Goal: Task Accomplishment & Management: Use online tool/utility

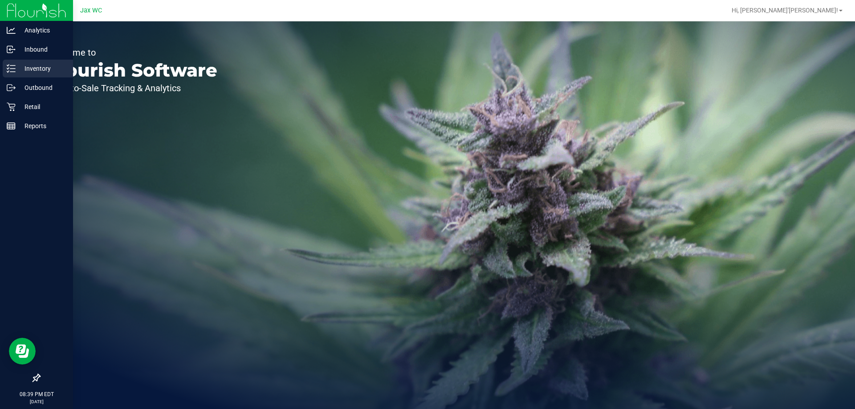
click at [40, 72] on p "Inventory" at bounding box center [42, 68] width 53 height 11
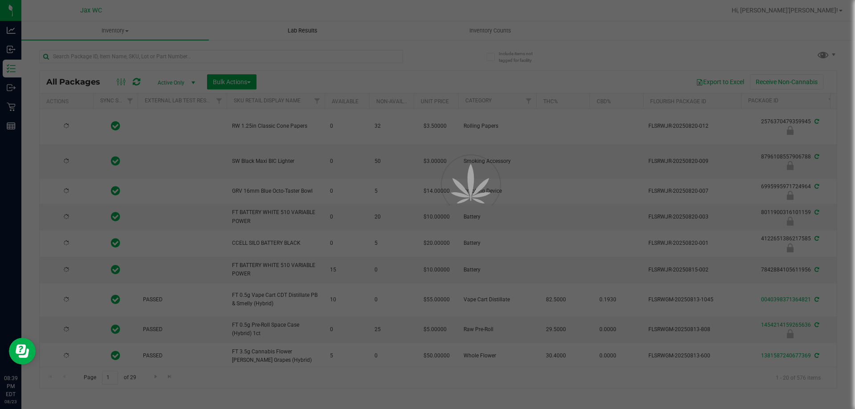
click at [501, 33] on div at bounding box center [427, 204] width 855 height 409
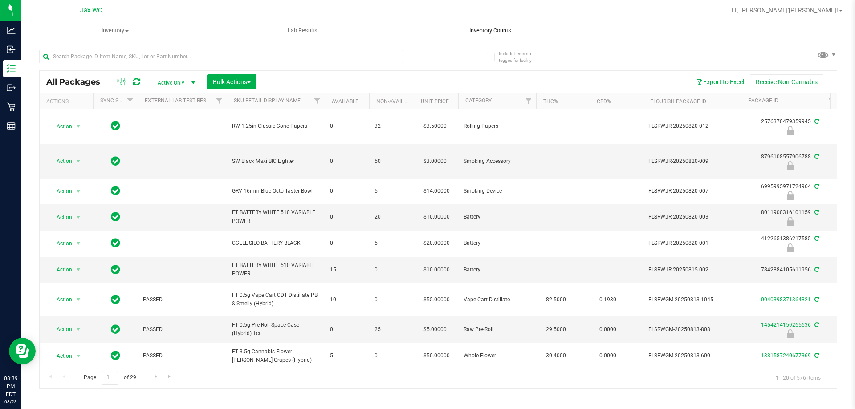
click at [494, 29] on span "Inventory Counts" at bounding box center [490, 31] width 66 height 8
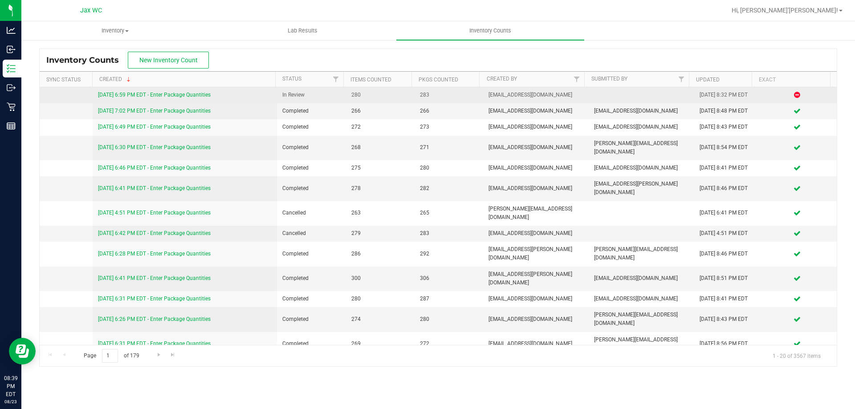
click at [207, 95] on link "[DATE] 6:59 PM EDT - Enter Package Quantities" at bounding box center [154, 95] width 113 height 6
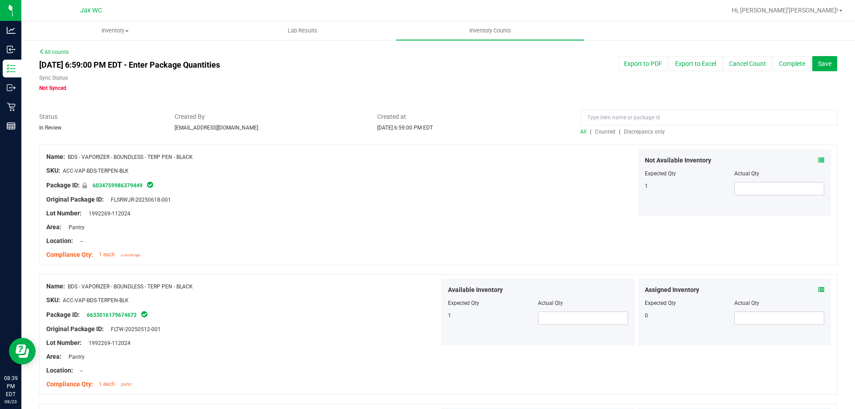
click at [647, 138] on div at bounding box center [438, 140] width 798 height 9
click at [648, 134] on span "Discrepancy only" at bounding box center [644, 132] width 41 height 6
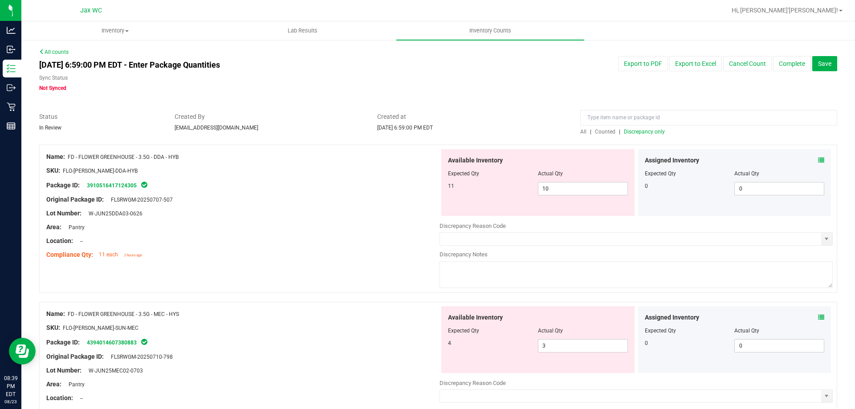
click at [818, 162] on icon at bounding box center [821, 160] width 6 height 6
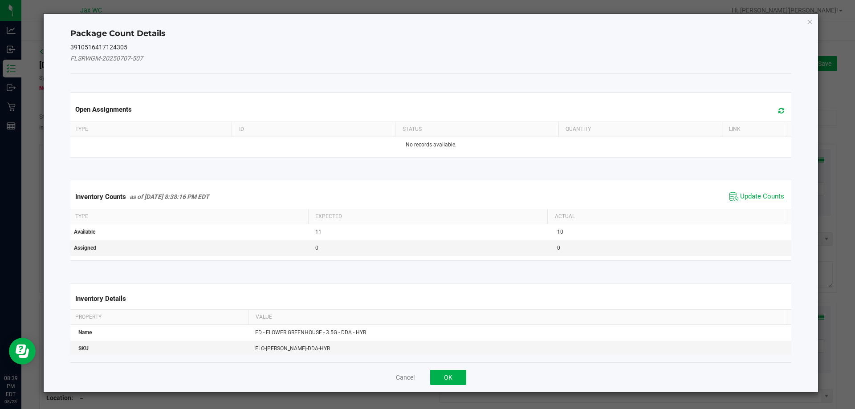
click at [750, 199] on span "Update Counts" at bounding box center [762, 196] width 44 height 9
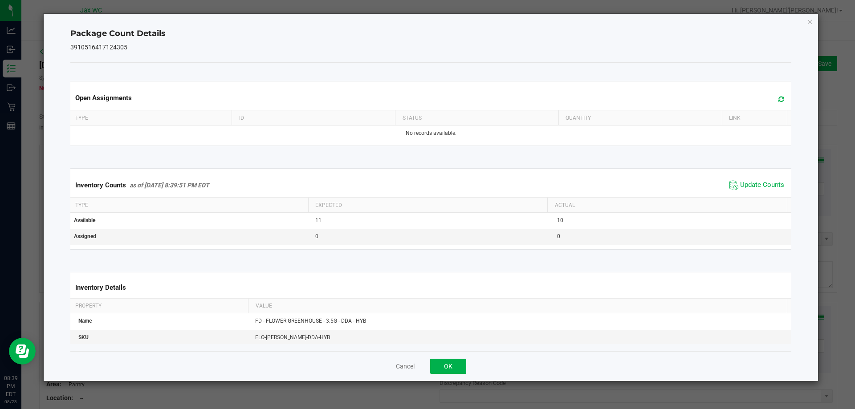
click at [431, 354] on div "Cancel OK" at bounding box center [430, 366] width 721 height 30
click at [443, 365] on button "OK" at bounding box center [448, 366] width 36 height 15
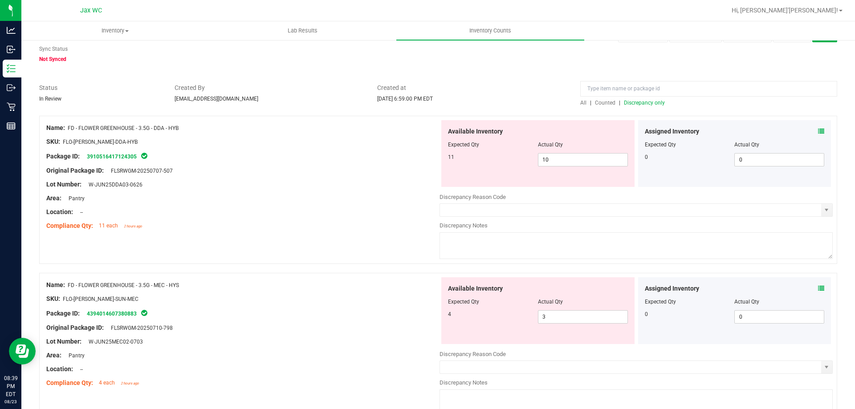
scroll to position [45, 0]
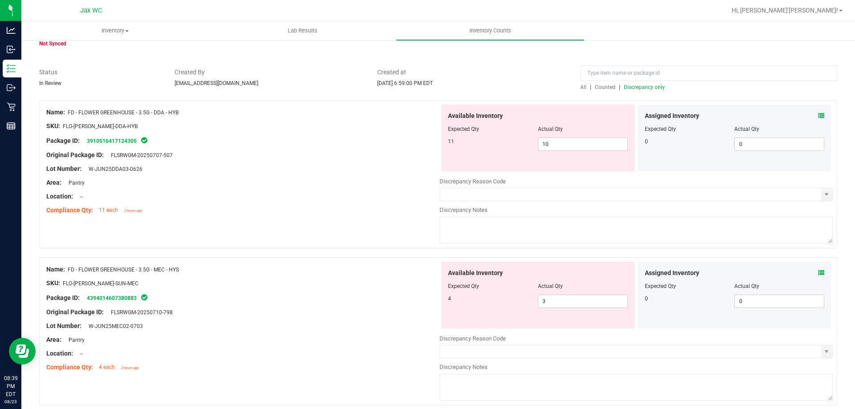
click at [818, 271] on icon at bounding box center [821, 273] width 6 height 6
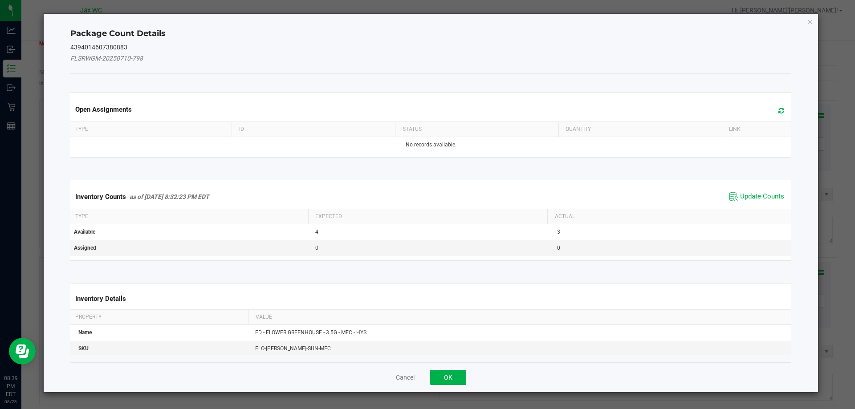
click at [775, 195] on span "Update Counts" at bounding box center [762, 196] width 44 height 9
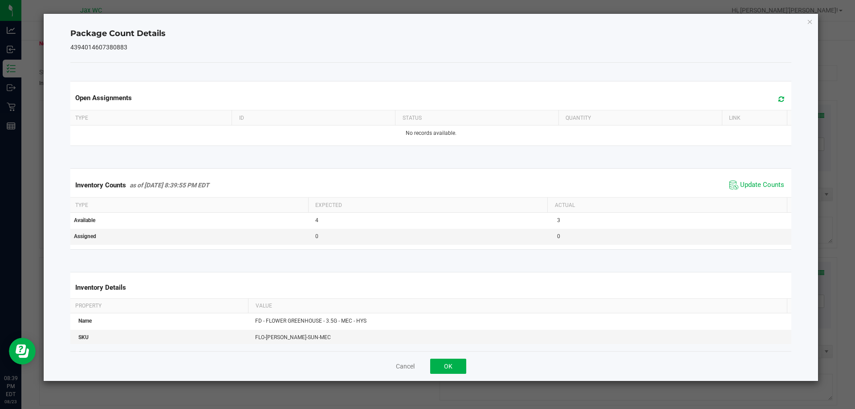
click at [460, 352] on div "Cancel OK" at bounding box center [430, 366] width 721 height 30
click at [452, 367] on button "OK" at bounding box center [448, 366] width 36 height 15
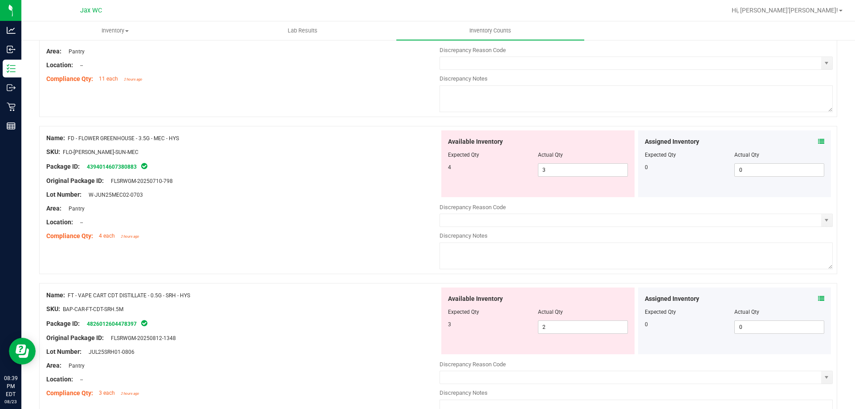
scroll to position [178, 0]
click at [818, 296] on icon at bounding box center [821, 296] width 6 height 6
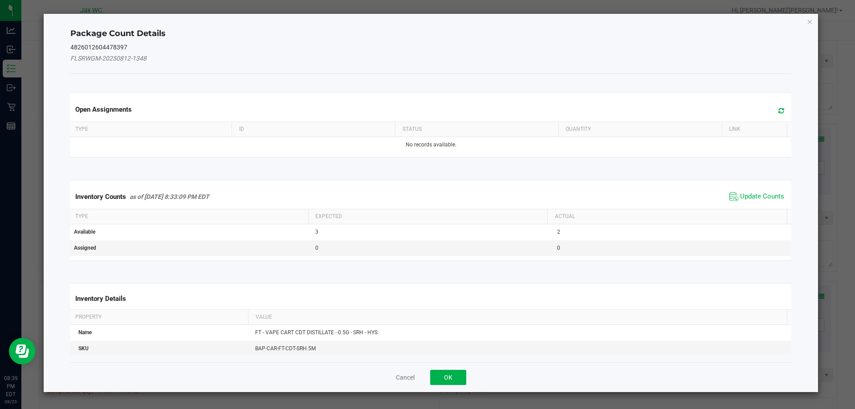
click at [759, 181] on kendo-grid "Inventory Counts as of [DATE] 8:33:09 PM EDT Update Counts Type Expected Actual…" at bounding box center [431, 220] width 735 height 81
click at [759, 193] on span "Update Counts" at bounding box center [762, 196] width 44 height 9
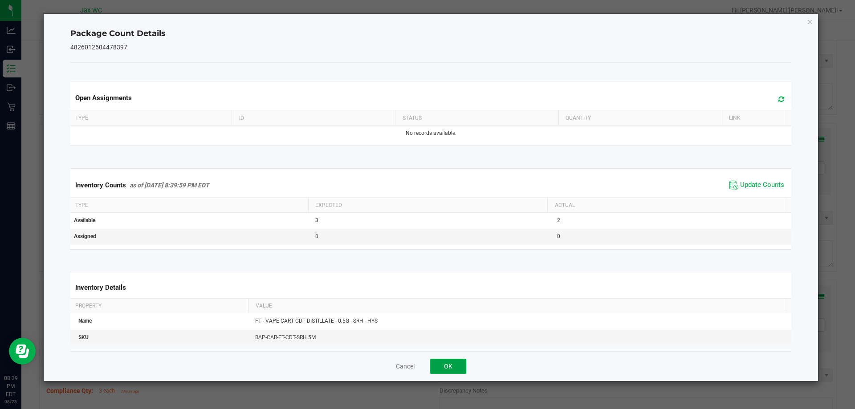
click at [441, 362] on button "OK" at bounding box center [448, 366] width 36 height 15
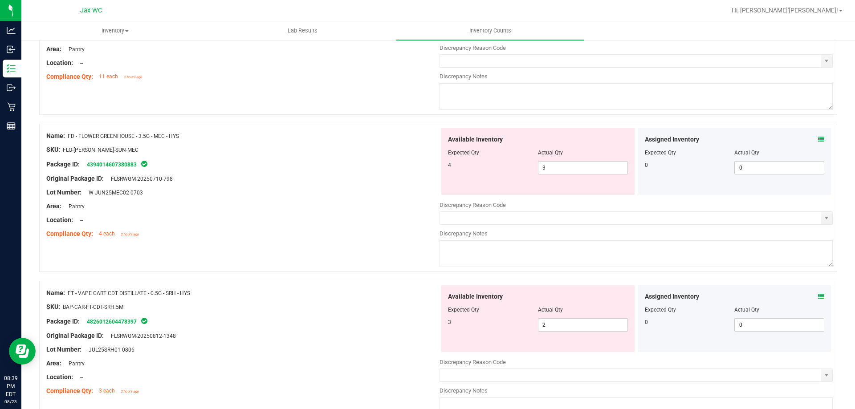
scroll to position [356, 0]
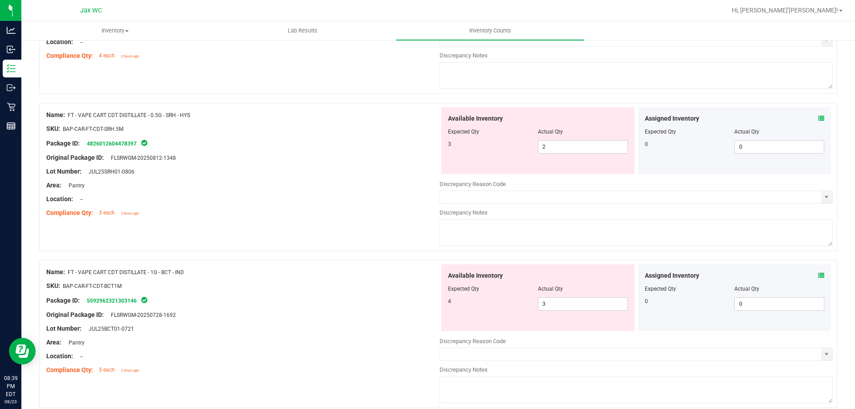
click at [818, 276] on icon at bounding box center [821, 276] width 6 height 6
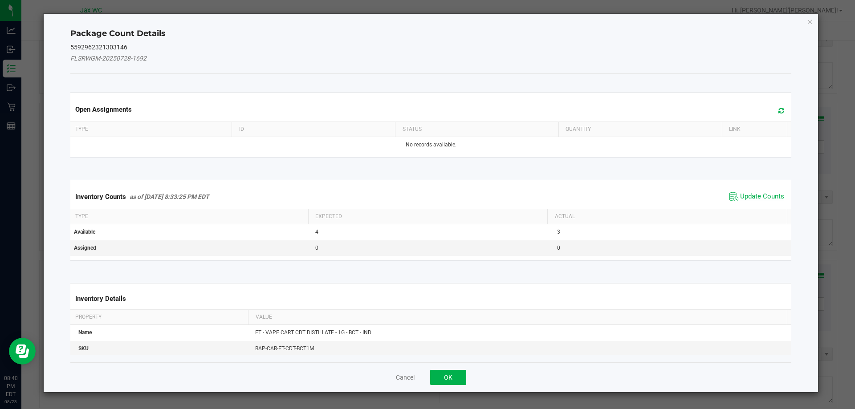
click at [768, 193] on span "Update Counts" at bounding box center [762, 196] width 44 height 9
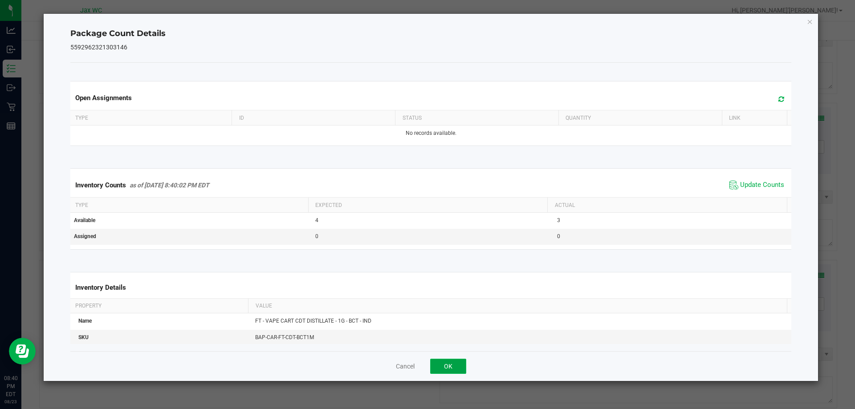
click at [464, 363] on button "OK" at bounding box center [448, 366] width 36 height 15
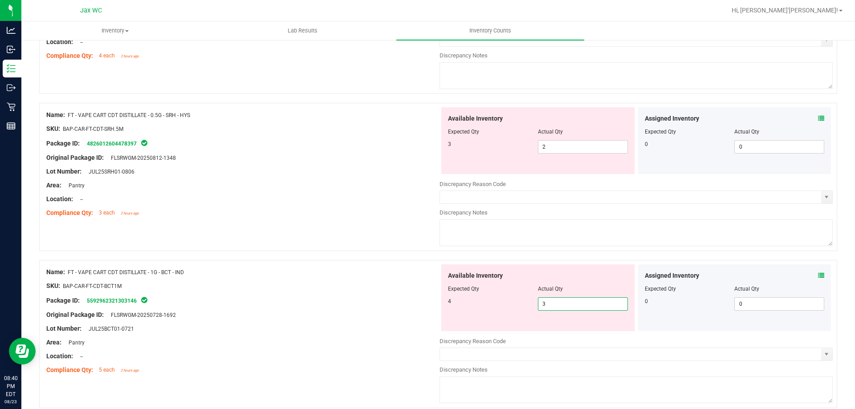
drag, startPoint x: 601, startPoint y: 304, endPoint x: 408, endPoint y: 306, distance: 192.4
click at [408, 306] on div "Name: FT - VAPE CART CDT DISTILLATE - 1G - BCT - IND SKU: BAP-CAR-FT-CDT-BCT1M …" at bounding box center [438, 334] width 798 height 148
type input "4"
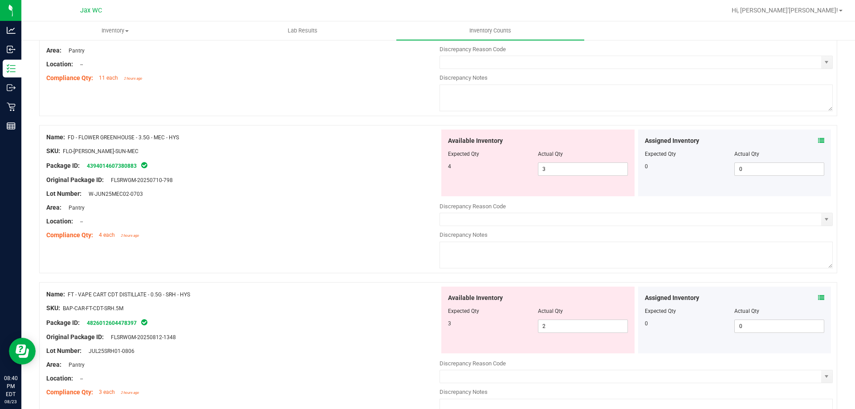
scroll to position [134, 0]
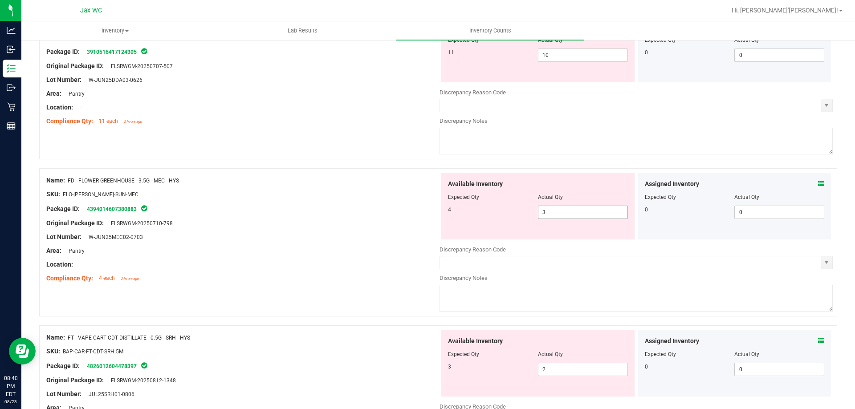
type input "4"
click at [404, 206] on div "Name: FD - FLOWER GREENHOUSE - 3.5G - MEC - HYS SKU: FLO-[PERSON_NAME]-SUN-MEC …" at bounding box center [438, 242] width 798 height 148
type input "4"
click at [302, 180] on div "Name: FD - FLOWER GREENHOUSE - 3.5G - MEC - HYS" at bounding box center [242, 180] width 393 height 9
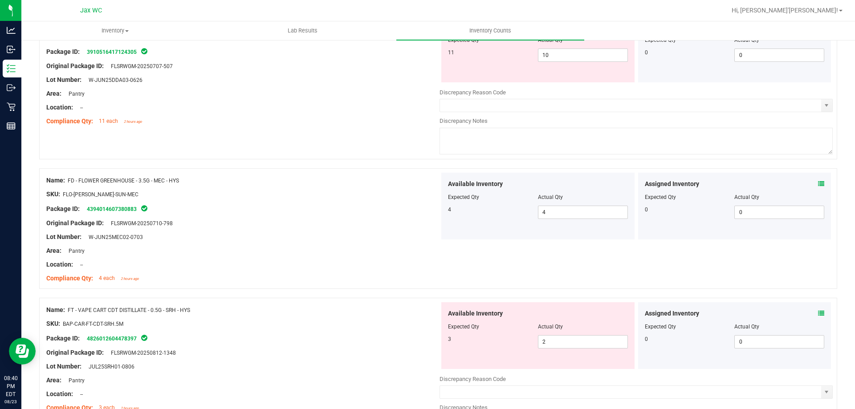
scroll to position [89, 0]
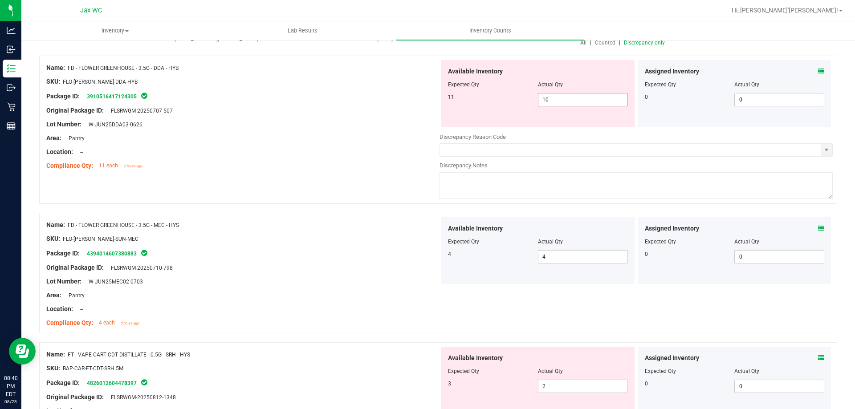
click at [481, 109] on div "Available Inventory Expected Qty Actual Qty 11 10 10" at bounding box center [537, 93] width 193 height 67
type input "11"
click at [337, 111] on div "Original Package ID: FLSRWGM-20250707-507" at bounding box center [242, 110] width 393 height 9
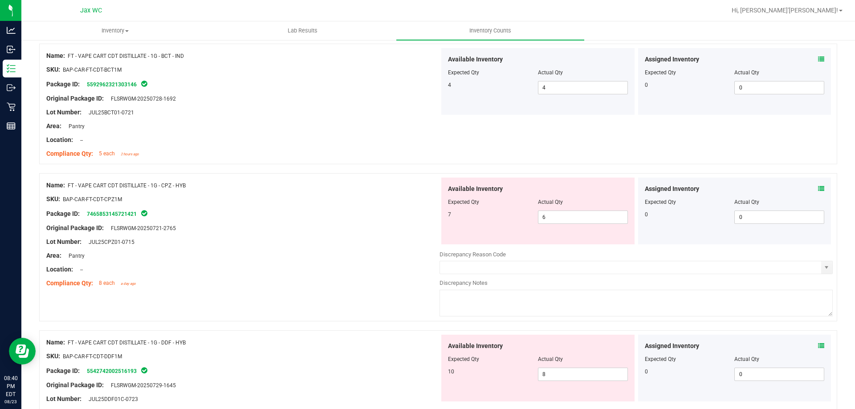
scroll to position [534, 0]
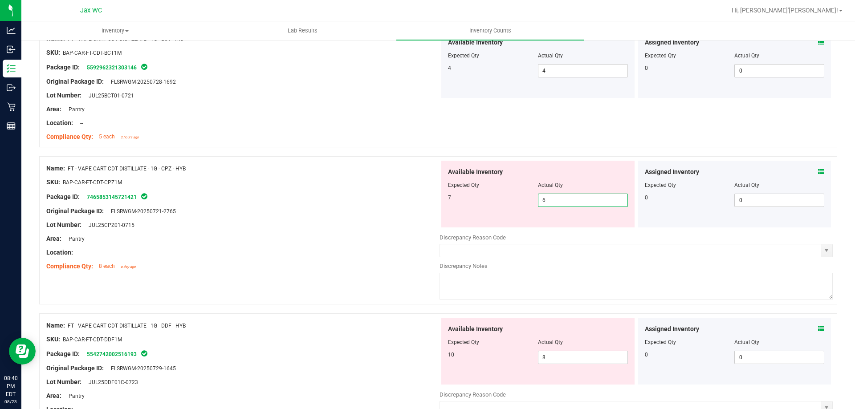
drag, startPoint x: 550, startPoint y: 197, endPoint x: 402, endPoint y: 206, distance: 148.6
click at [445, 211] on div "Available Inventory Expected Qty Actual Qty 7 6 6" at bounding box center [537, 194] width 193 height 67
type input "7"
click at [402, 206] on div at bounding box center [242, 204] width 393 height 4
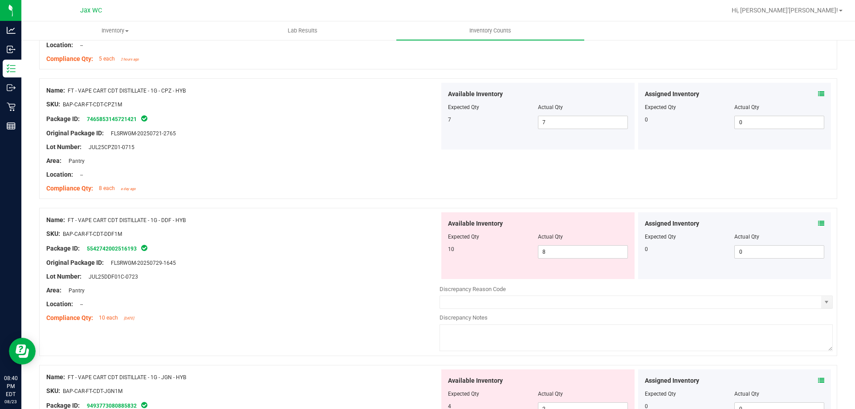
scroll to position [623, 0]
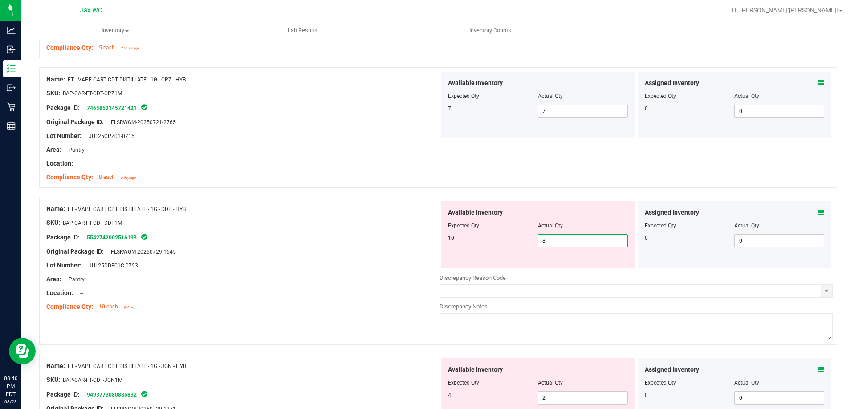
drag, startPoint x: 553, startPoint y: 236, endPoint x: 452, endPoint y: 242, distance: 100.8
click at [453, 243] on div "10 8 8" at bounding box center [538, 240] width 180 height 13
type input "10"
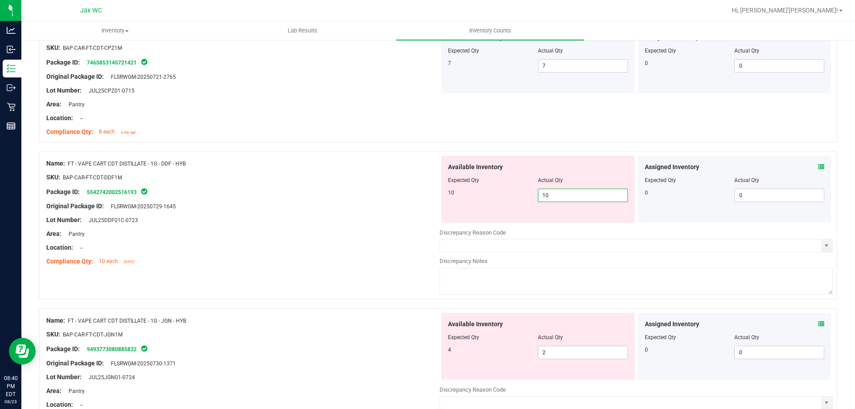
scroll to position [713, 0]
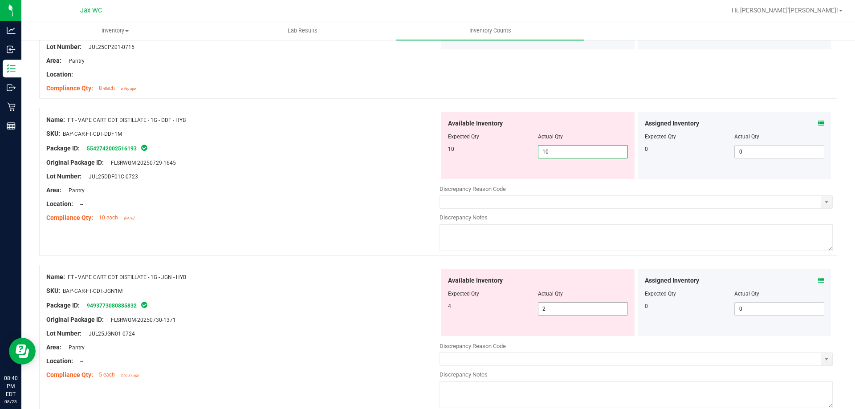
type input "10"
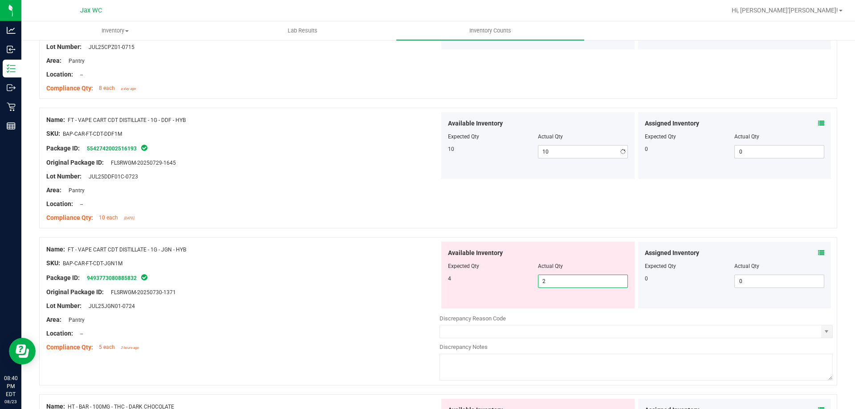
drag, startPoint x: 570, startPoint y: 309, endPoint x: 496, endPoint y: 319, distance: 74.6
click at [496, 319] on div "Available Inventory Expected Qty Actual Qty 4 2 2" at bounding box center [636, 312] width 393 height 141
type input "3"
click at [347, 306] on div "Lot Number: JUL25JGN01-0724" at bounding box center [242, 305] width 393 height 9
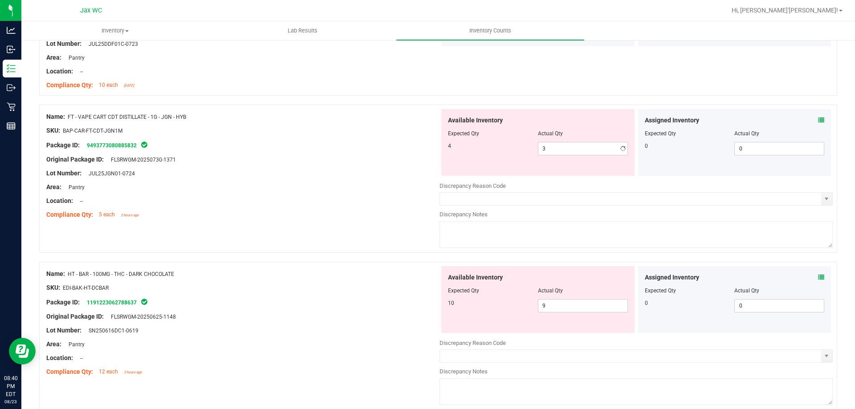
scroll to position [935, 0]
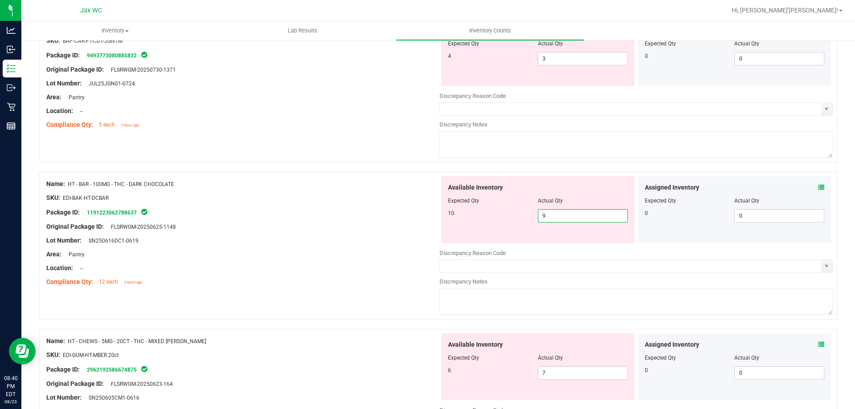
drag, startPoint x: 564, startPoint y: 210, endPoint x: 378, endPoint y: 212, distance: 186.2
click at [388, 216] on div "Name: HT - BAR - 100MG - THC - DARK CHOCOLATE SKU: EDI-BAK-HT-DCBAR Package ID:…" at bounding box center [438, 246] width 798 height 148
type input "10"
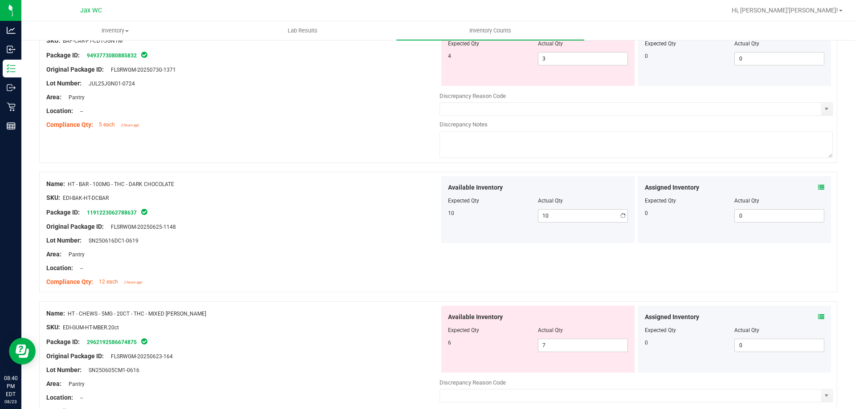
click at [335, 218] on div at bounding box center [242, 220] width 393 height 4
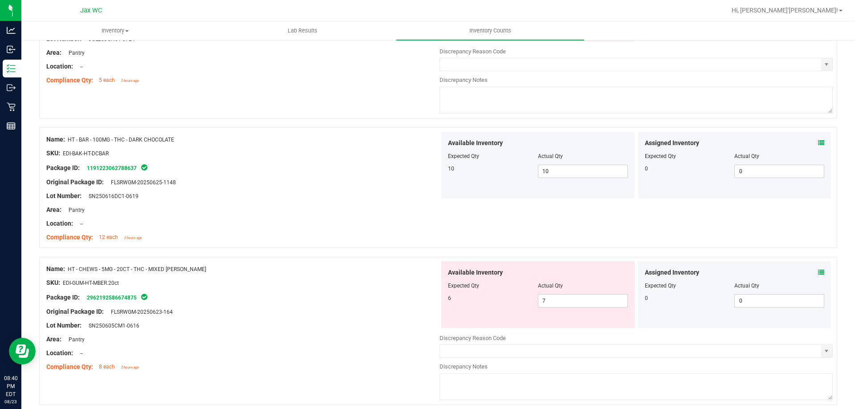
click at [818, 273] on icon at bounding box center [821, 272] width 6 height 6
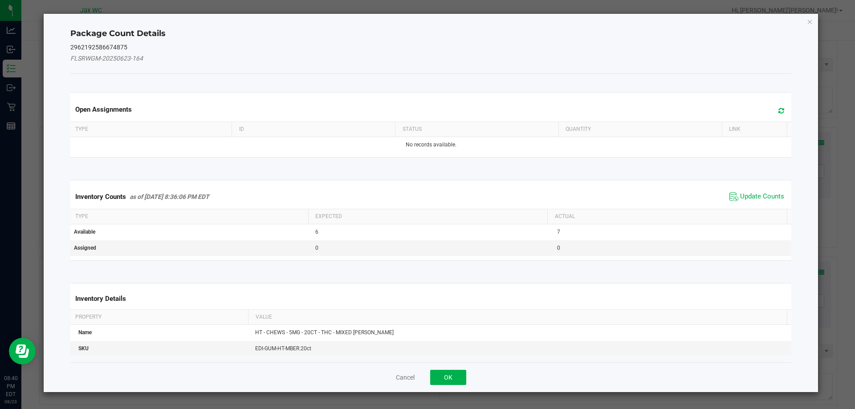
click at [752, 202] on span "Update Counts" at bounding box center [756, 196] width 59 height 13
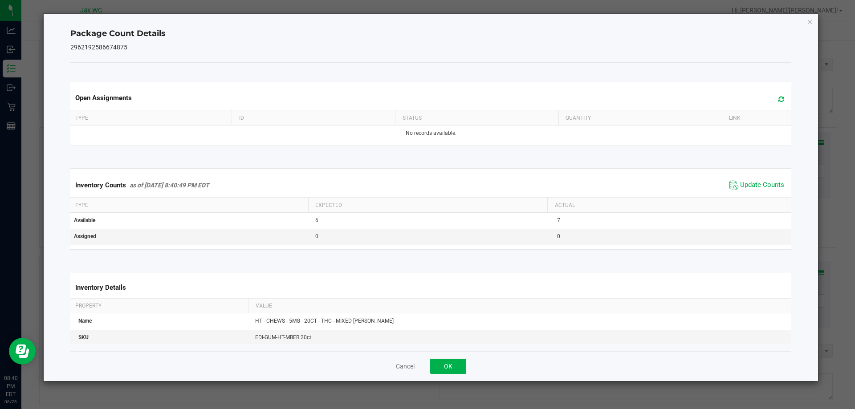
drag, startPoint x: 468, startPoint y: 350, endPoint x: 419, endPoint y: 371, distance: 52.1
click at [467, 351] on div "Package Count Details 2962192586674875 Open Assignments Type ID Status Quantity…" at bounding box center [431, 197] width 775 height 367
click at [419, 371] on div "Cancel OK" at bounding box center [430, 366] width 721 height 30
click at [446, 366] on button "OK" at bounding box center [448, 366] width 36 height 15
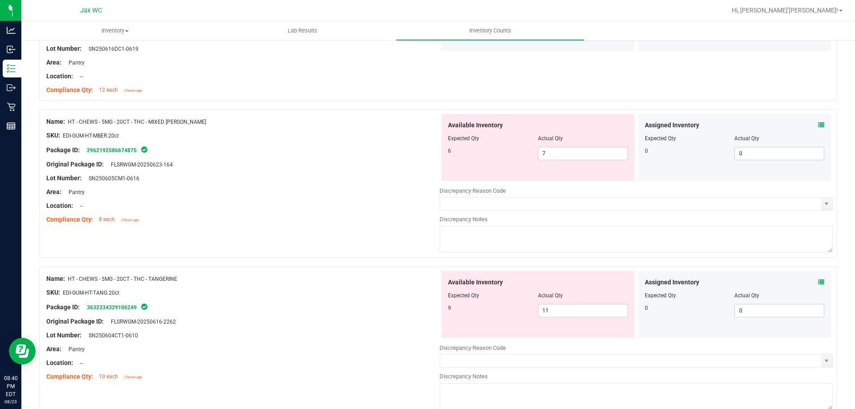
scroll to position [1202, 0]
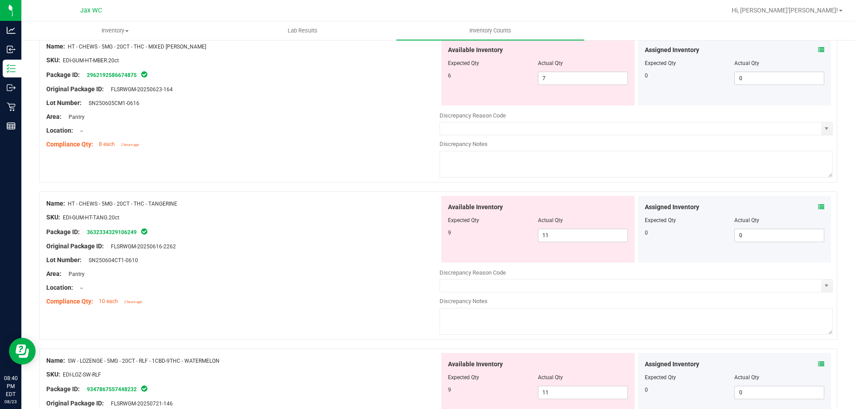
click at [818, 209] on icon at bounding box center [821, 207] width 6 height 6
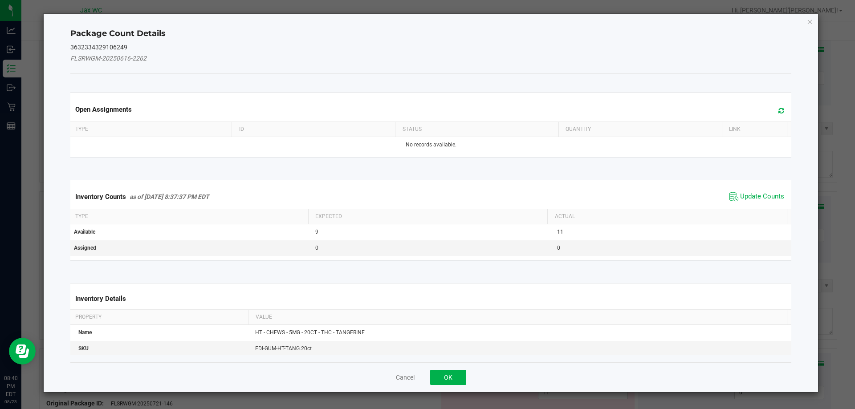
click at [741, 201] on span "Update Counts" at bounding box center [756, 196] width 59 height 13
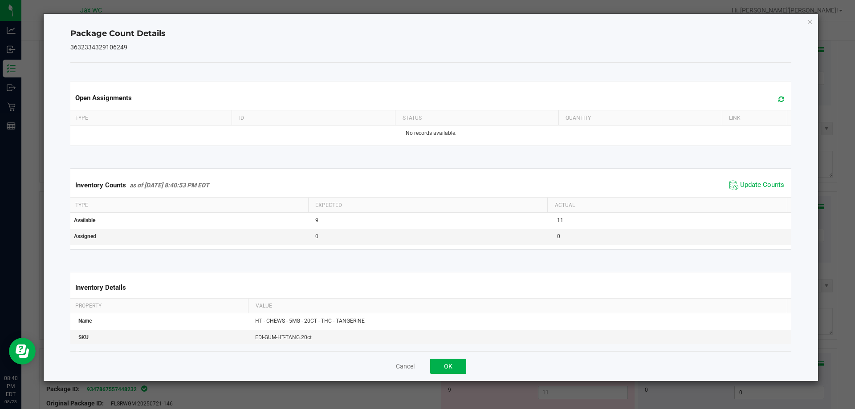
click at [443, 374] on div "Cancel OK" at bounding box center [430, 366] width 721 height 30
click at [448, 366] on button "OK" at bounding box center [448, 366] width 36 height 15
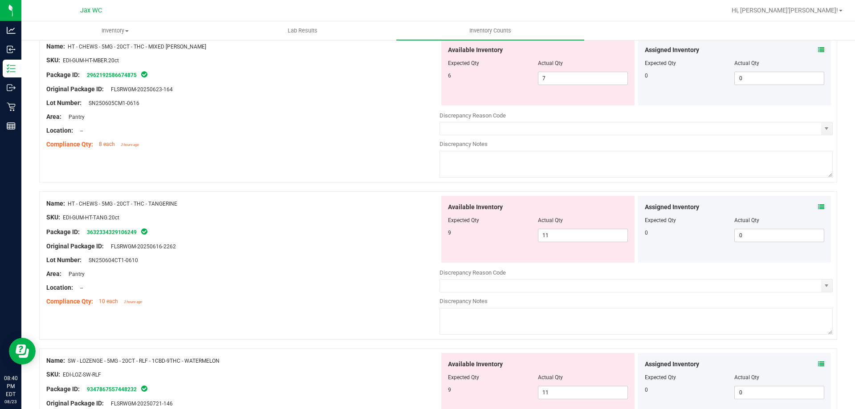
scroll to position [1291, 0]
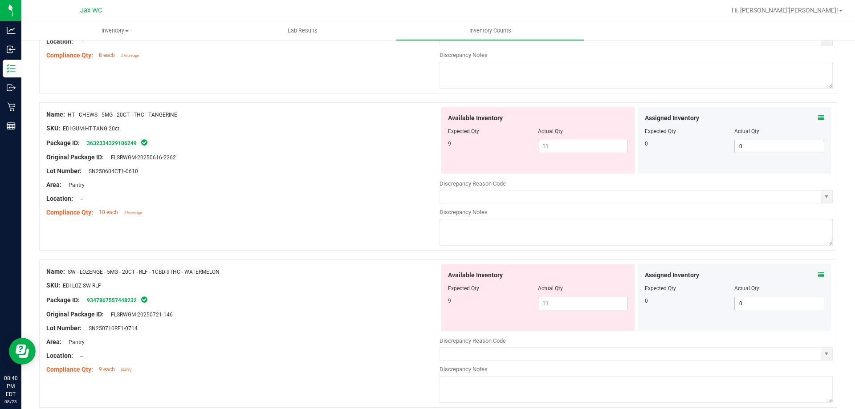
click at [818, 276] on icon at bounding box center [821, 275] width 6 height 6
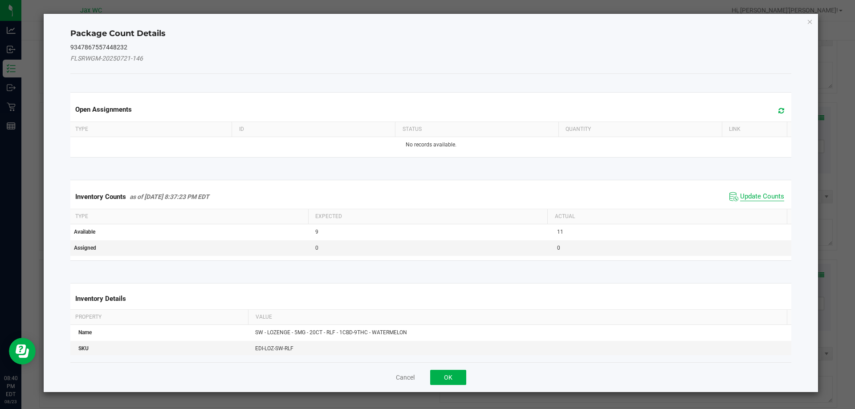
click at [770, 194] on span "Update Counts" at bounding box center [762, 196] width 44 height 9
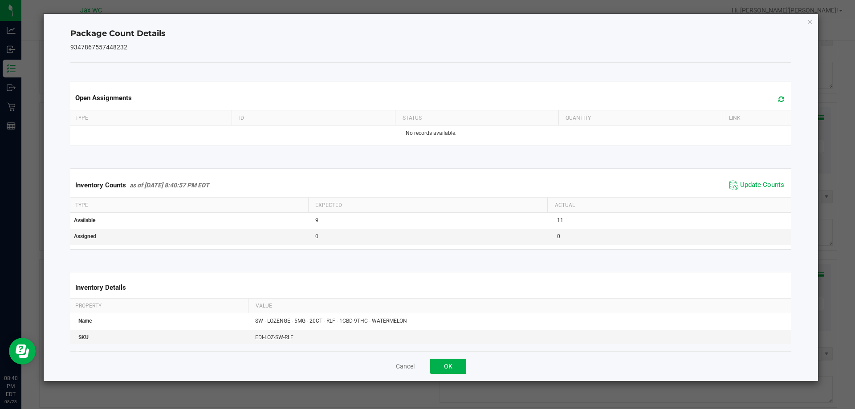
click at [460, 357] on div "Cancel OK" at bounding box center [430, 366] width 721 height 30
click at [457, 363] on button "OK" at bounding box center [448, 366] width 36 height 15
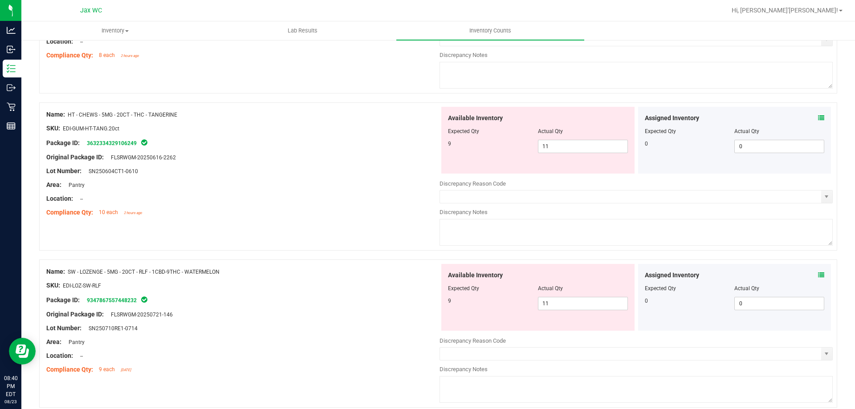
scroll to position [1514, 0]
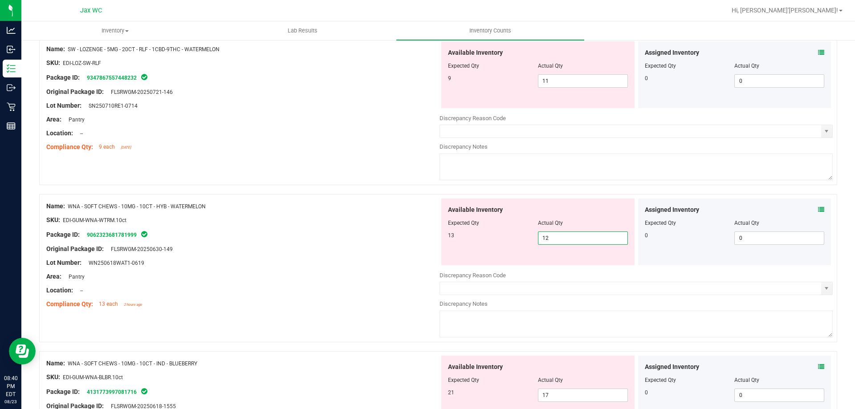
drag, startPoint x: 592, startPoint y: 233, endPoint x: 489, endPoint y: 237, distance: 103.8
click at [489, 237] on div "13 12 12" at bounding box center [538, 238] width 180 height 13
type input "13"
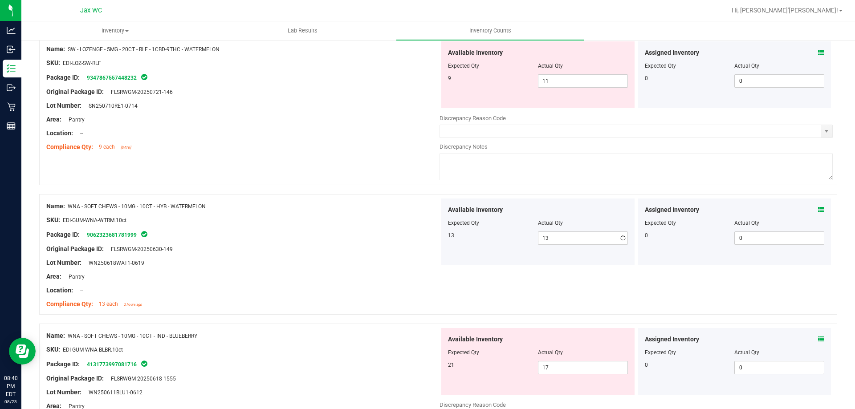
click at [369, 239] on div "Name: WNA - SOFT CHEWS - 10MG - 10CT - HYB - WATERMELON SKU: EDI-GUM-WNA-WTRM.1…" at bounding box center [242, 256] width 393 height 114
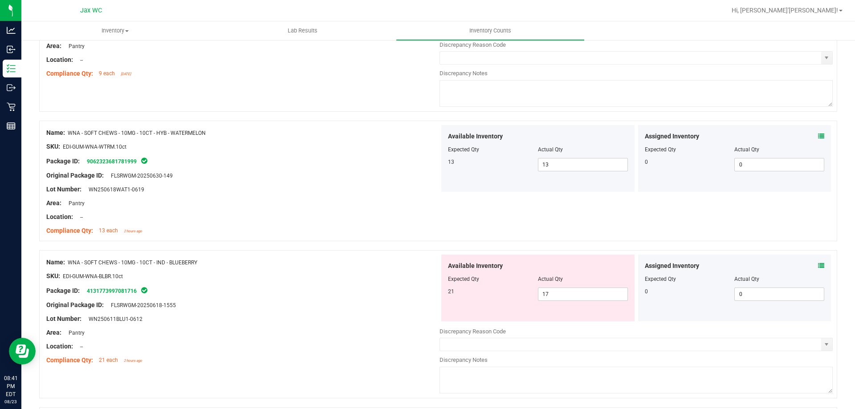
scroll to position [1603, 0]
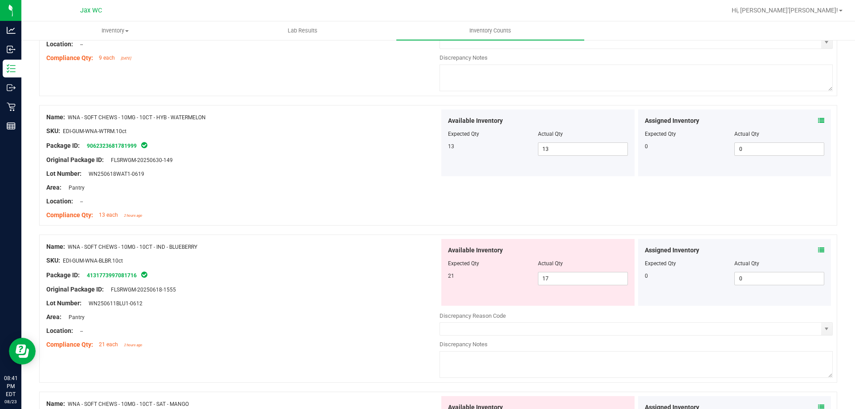
click at [818, 251] on icon at bounding box center [821, 250] width 6 height 6
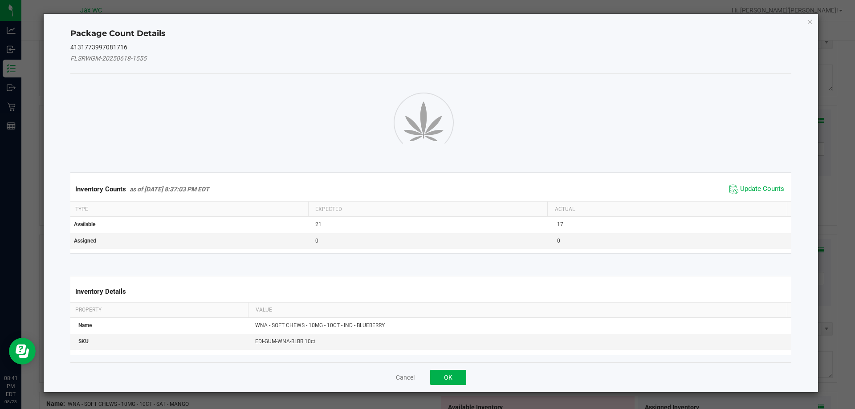
click at [765, 195] on span "Update Counts" at bounding box center [756, 189] width 59 height 13
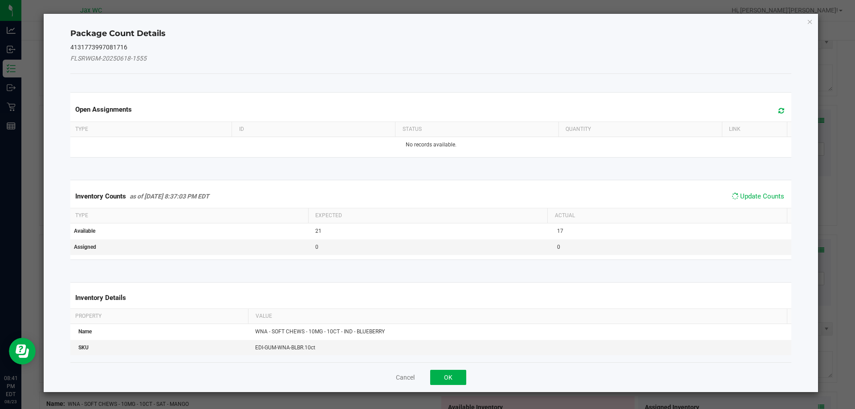
click at [764, 191] on span "Update Counts" at bounding box center [757, 196] width 57 height 12
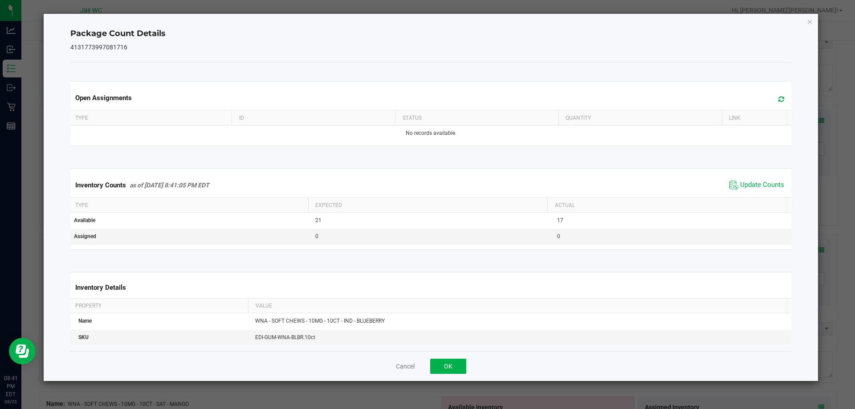
click at [468, 362] on div "Cancel OK" at bounding box center [430, 366] width 721 height 30
click at [436, 367] on button "OK" at bounding box center [448, 366] width 36 height 15
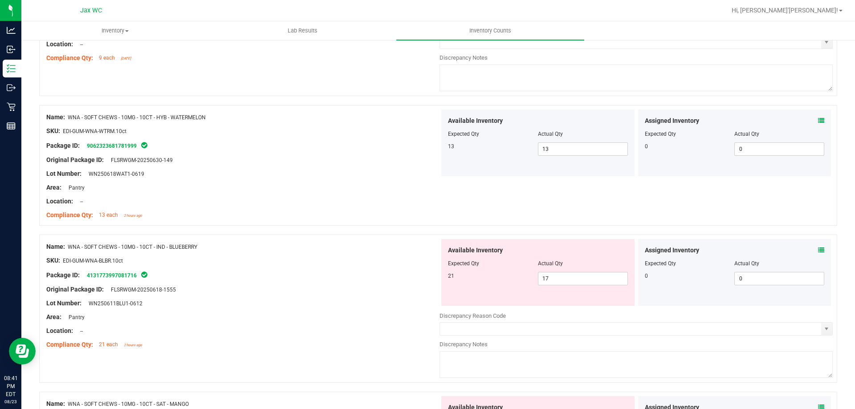
scroll to position [1773, 0]
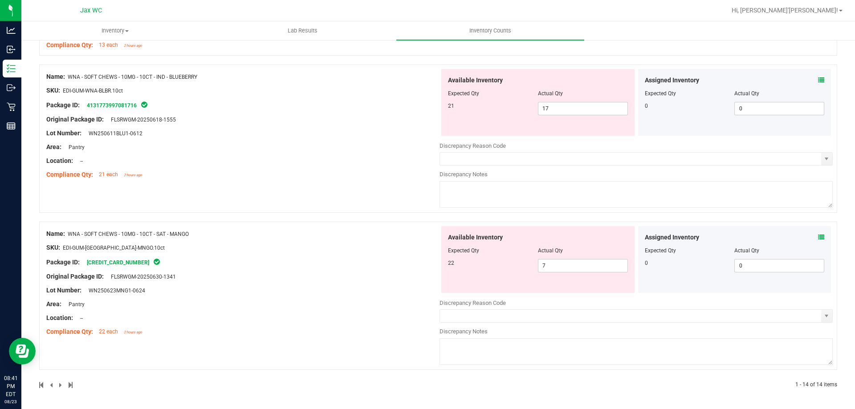
click at [818, 236] on icon at bounding box center [821, 237] width 6 height 6
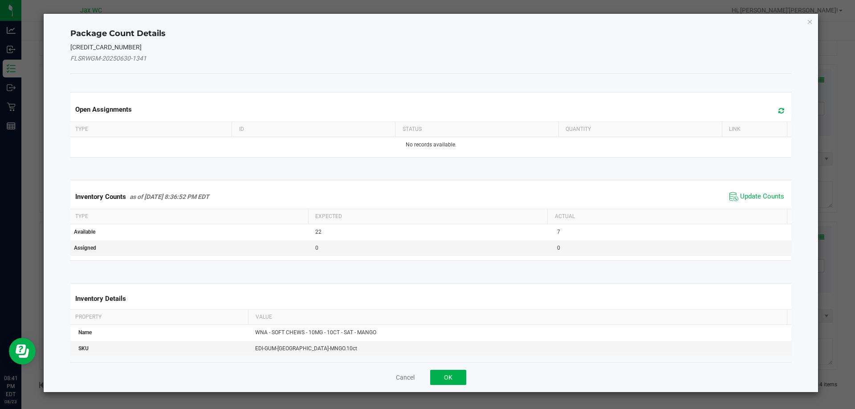
click at [755, 191] on span "Update Counts" at bounding box center [756, 196] width 59 height 13
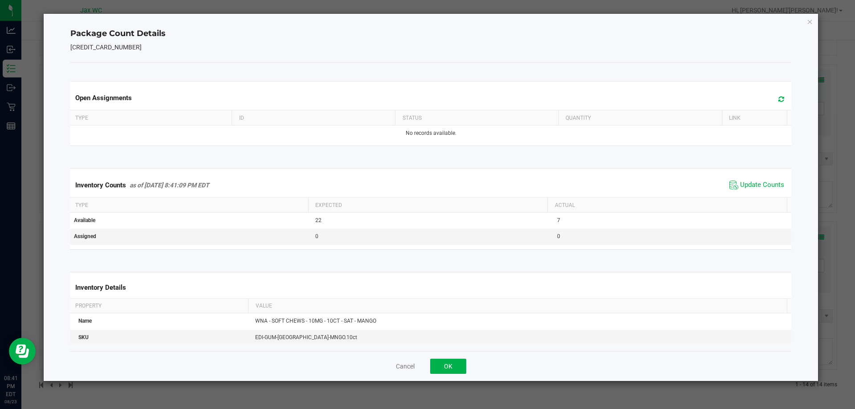
click at [461, 358] on div "Cancel OK" at bounding box center [430, 366] width 721 height 30
click at [458, 362] on button "OK" at bounding box center [448, 366] width 36 height 15
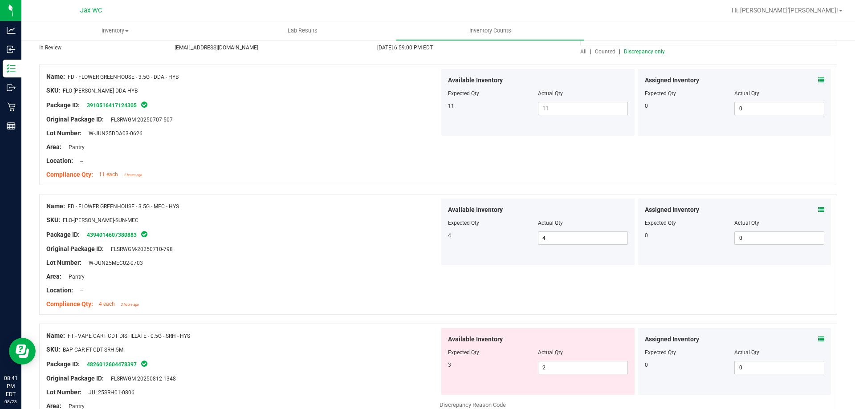
scroll to position [0, 0]
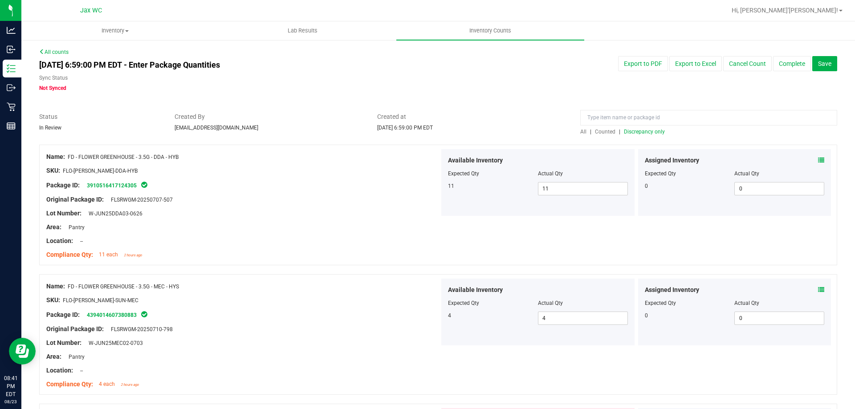
click at [643, 130] on span "Discrepancy only" at bounding box center [644, 132] width 41 height 6
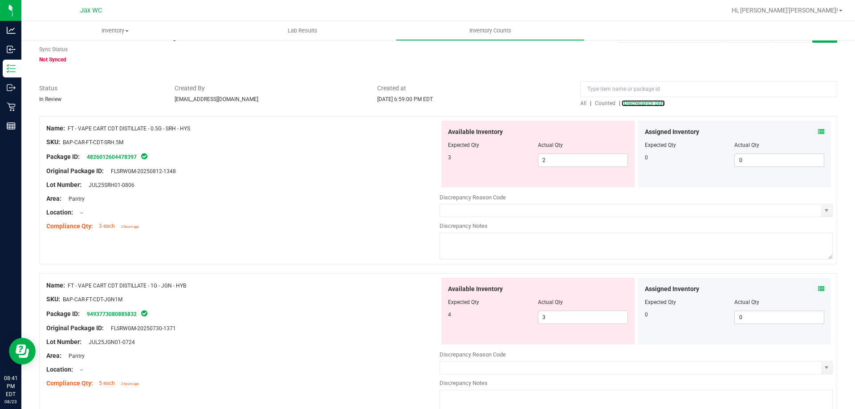
scroll to position [45, 0]
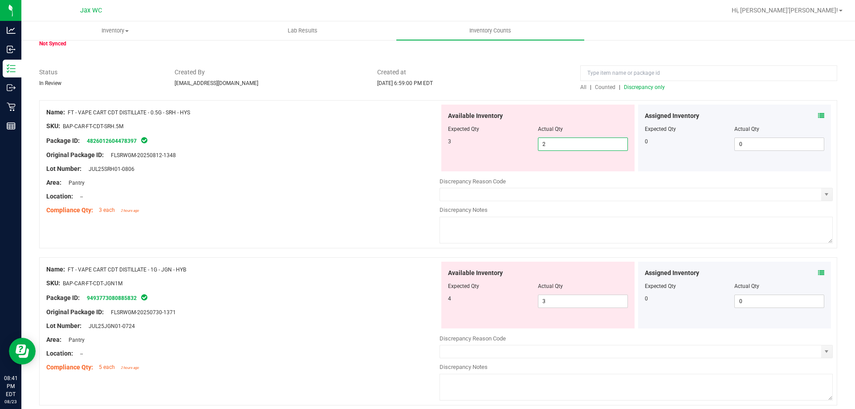
drag, startPoint x: 580, startPoint y: 146, endPoint x: 398, endPoint y: 153, distance: 181.8
click at [408, 152] on div "Name: FT - VAPE CART CDT DISTILLATE - 0.5G - SRH - HYS SKU: BAP-CAR-FT-CDT-SRH.…" at bounding box center [438, 174] width 798 height 148
type input "3"
click at [398, 153] on div "Original Package ID: FLSRWGM-20250812-1348" at bounding box center [242, 155] width 393 height 9
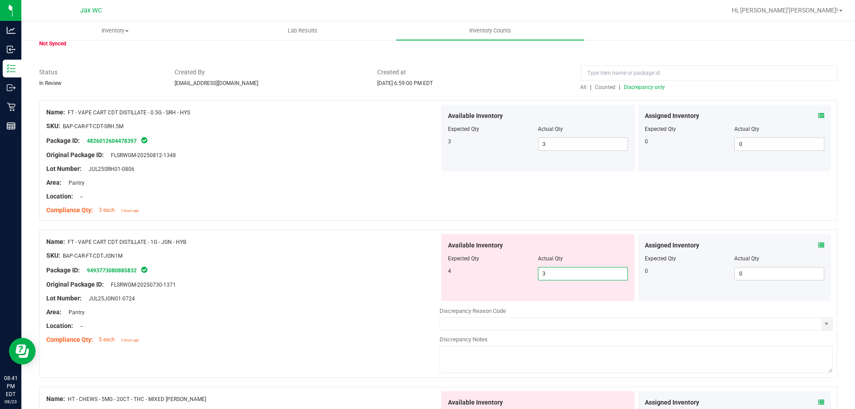
drag, startPoint x: 548, startPoint y: 276, endPoint x: 438, endPoint y: 292, distance: 110.7
click at [441, 292] on div "Available Inventory Expected Qty Actual Qty 4 3 3" at bounding box center [537, 267] width 193 height 67
type input "4"
click at [362, 232] on div "Name: FT - VAPE CART CDT DISTILLATE - 1G - JGN - HYB SKU: BAP-CAR-FT-CDT-JGN1M …" at bounding box center [438, 304] width 798 height 148
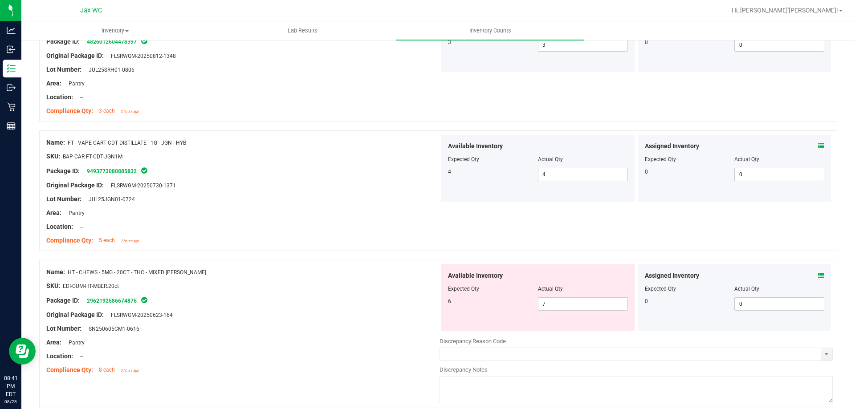
scroll to position [223, 0]
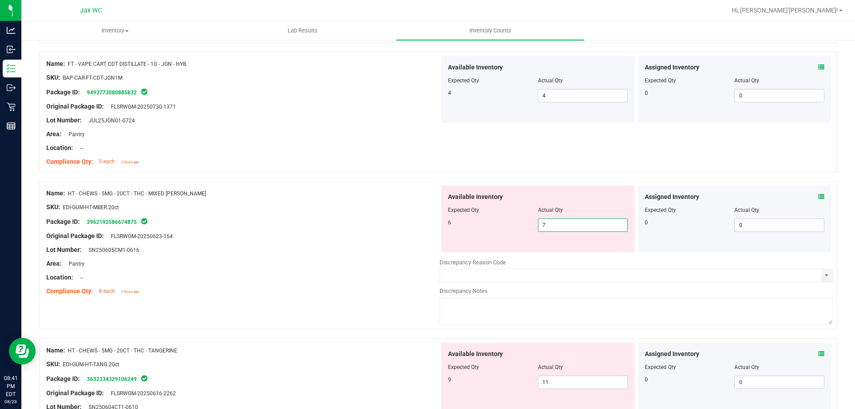
drag, startPoint x: 403, startPoint y: 216, endPoint x: 286, endPoint y: 215, distance: 116.7
click at [283, 215] on div "Name: HT - CHEWS - 5MG - 20CT - THC - MIXED [PERSON_NAME] SKU: EDI-GUM-HT-MBER.…" at bounding box center [438, 255] width 798 height 148
type input "6"
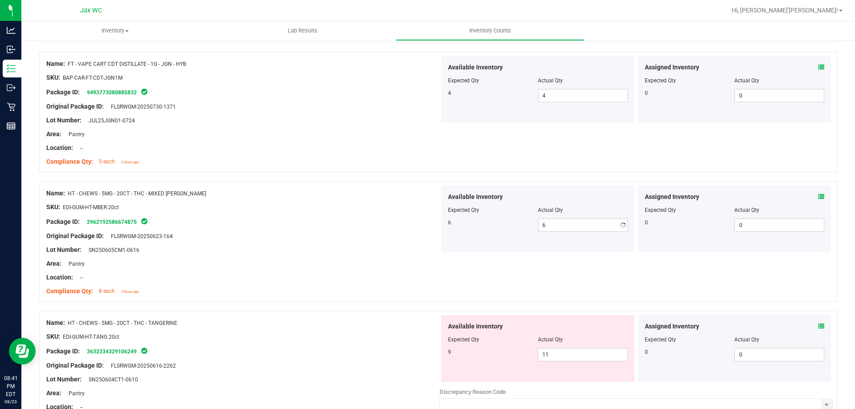
click at [277, 237] on div "Original Package ID: FLSRWGM-20250623-164" at bounding box center [242, 236] width 393 height 9
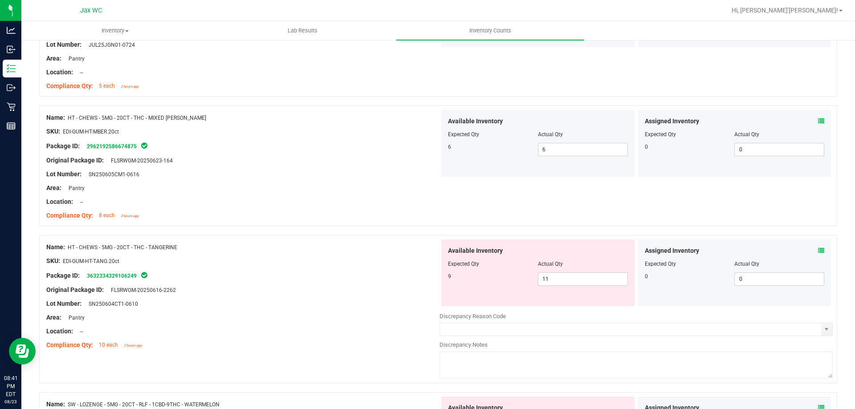
scroll to position [312, 0]
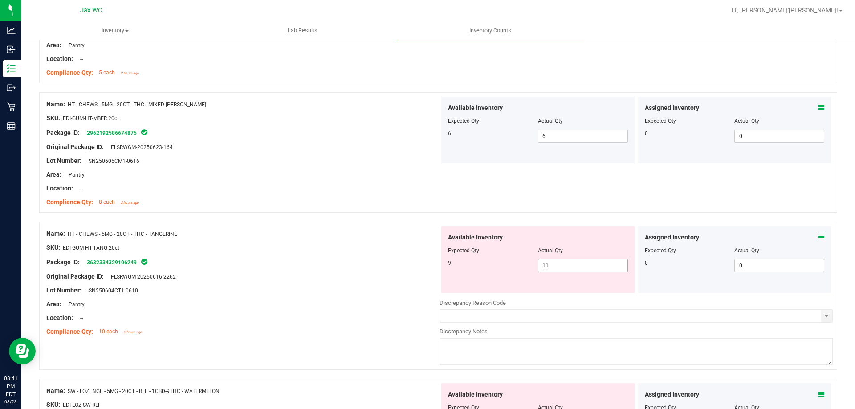
drag, startPoint x: 556, startPoint y: 262, endPoint x: 283, endPoint y: 285, distance: 274.0
click at [290, 285] on div "Name: HT - CHEWS - 5MG - 20CT - THC - TANGERINE SKU: EDI-GUM-HT-TANG.20ct Packa…" at bounding box center [438, 296] width 798 height 148
type input "9"
click at [355, 225] on div "Name: HT - CHEWS - 5MG - 20CT - THC - TANGERINE SKU: EDI-GUM-HT-TANG.20ct Packa…" at bounding box center [438, 296] width 798 height 148
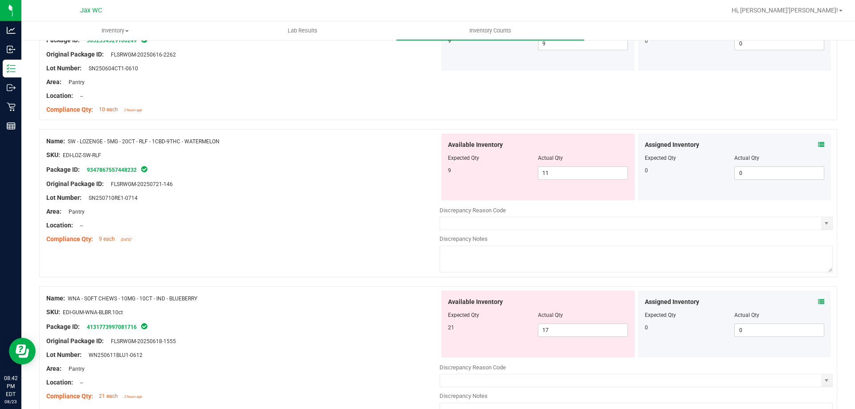
scroll to position [534, 0]
drag, startPoint x: 555, startPoint y: 177, endPoint x: 389, endPoint y: 184, distance: 166.3
click at [389, 184] on div "Name: SW - LOZENGE - 5MG - 20CT - RLF - 1CBD-9THC - WATERMELON SKU: EDI-LOZ-SW-…" at bounding box center [438, 203] width 798 height 148
type input "9"
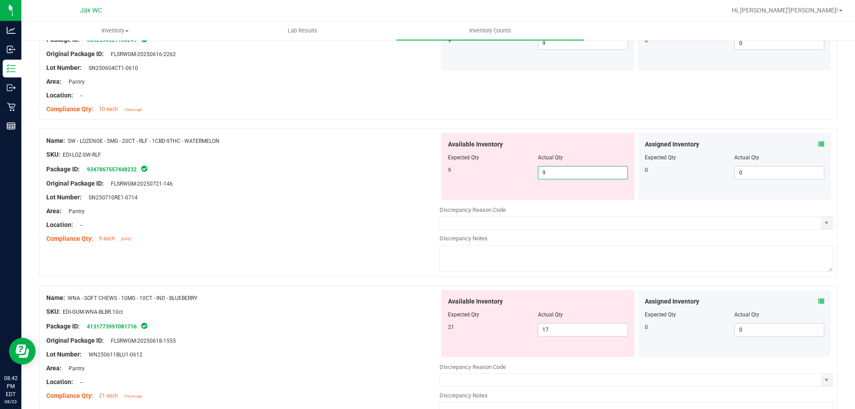
click at [328, 215] on div "Name: SW - LOZENGE - 5MG - 20CT - RLF - 1CBD-9THC - WATERMELON SKU: EDI-LOZ-SW-…" at bounding box center [242, 190] width 393 height 114
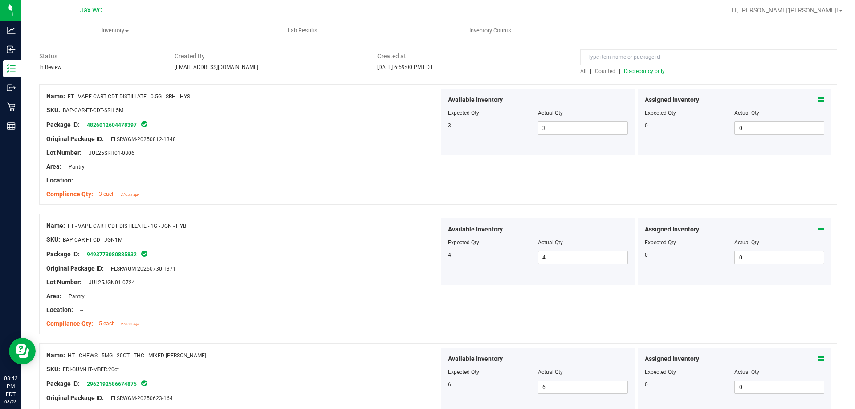
scroll to position [0, 0]
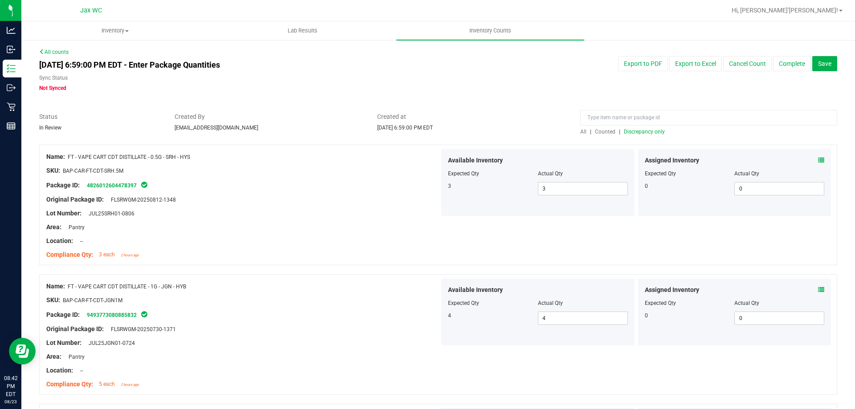
click at [630, 132] on span "Discrepancy only" at bounding box center [644, 132] width 41 height 6
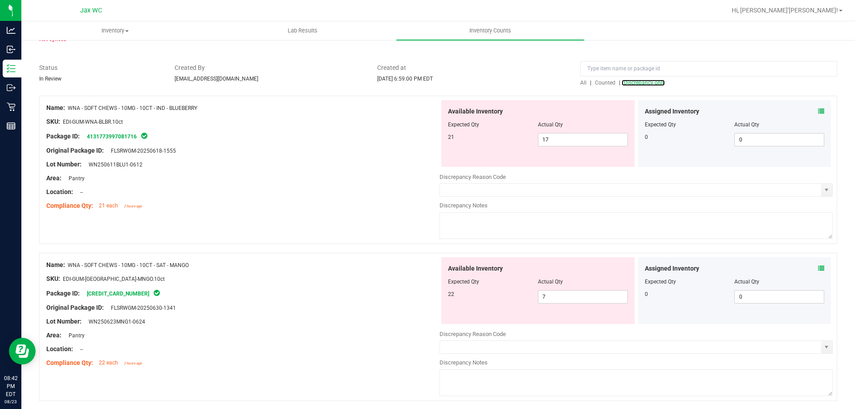
scroll to position [80, 0]
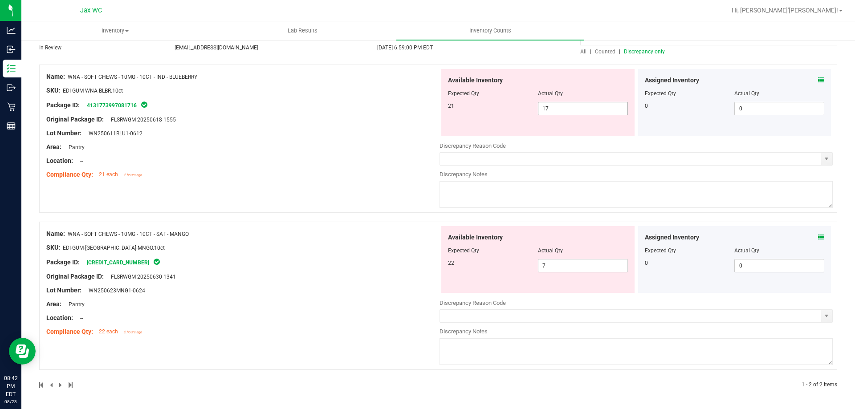
click at [289, 136] on div "Name: WNA - SOFT CHEWS - 10MG - 10CT - IND - BLUEBERRY SKU: EDI-GUM-WNA-BLBR.10…" at bounding box center [438, 139] width 798 height 148
type input "21"
click at [318, 211] on div "Name: WNA - SOFT CHEWS - 10MG - 10CT - IND - BLUEBERRY SKU: EDI-GUM-WNA-BLBR.10…" at bounding box center [438, 139] width 798 height 148
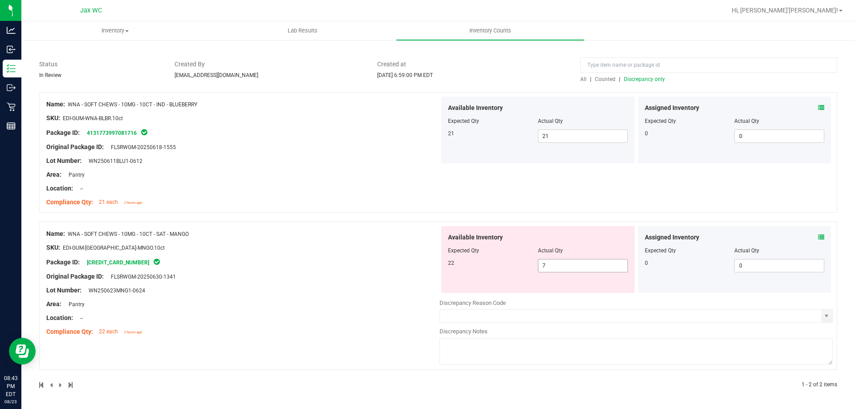
drag, startPoint x: 554, startPoint y: 267, endPoint x: 304, endPoint y: 269, distance: 249.8
click at [524, 267] on div "22 7 7" at bounding box center [538, 265] width 180 height 13
type input "22"
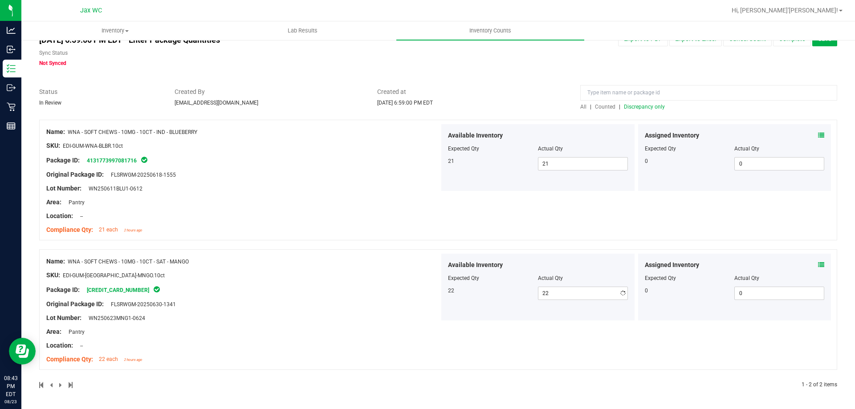
drag, startPoint x: 303, startPoint y: 269, endPoint x: 306, endPoint y: 274, distance: 5.8
click at [306, 273] on div "Name: WNA - SOFT CHEWS - 10MG - 10CT - SAT - MANGO SKU: EDI-GUM-[GEOGRAPHIC_DAT…" at bounding box center [242, 311] width 393 height 114
click at [439, 241] on div at bounding box center [438, 244] width 798 height 9
click at [633, 106] on span "Discrepancy only" at bounding box center [644, 107] width 41 height 6
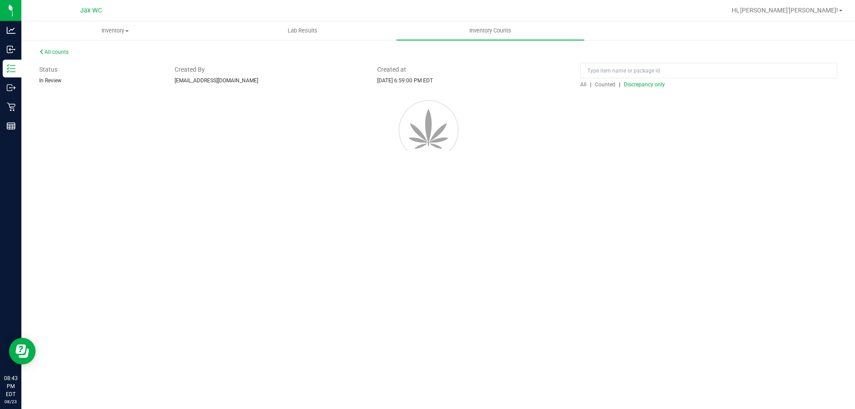
scroll to position [0, 0]
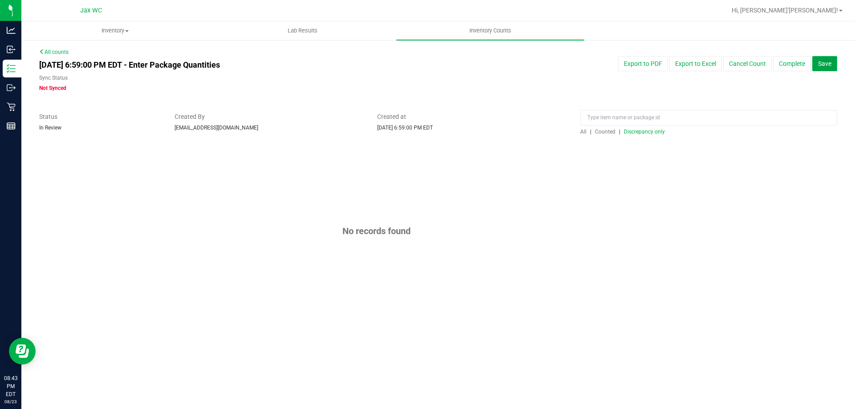
click at [820, 66] on button "Save" at bounding box center [824, 63] width 25 height 15
